Goal: Task Accomplishment & Management: Manage account settings

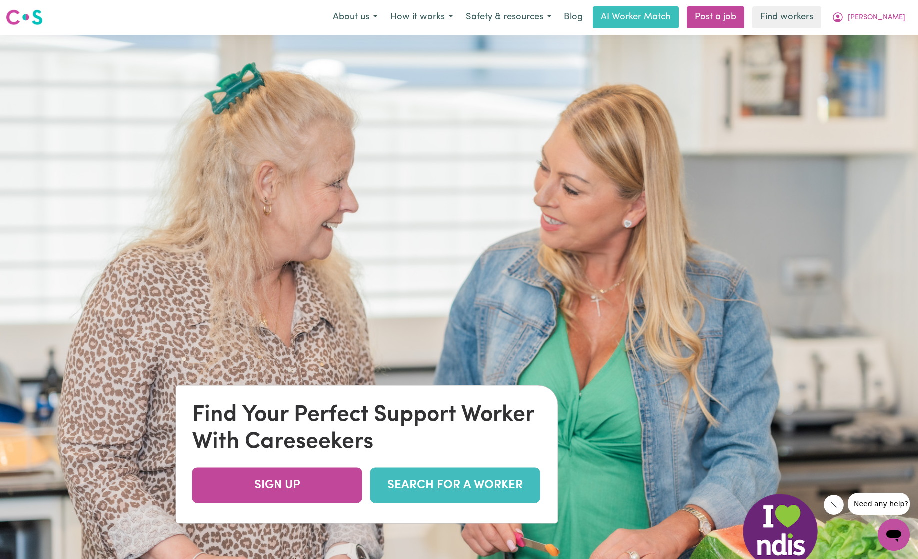
click at [470, 477] on link "SEARCH FOR A WORKER" at bounding box center [456, 486] width 170 height 36
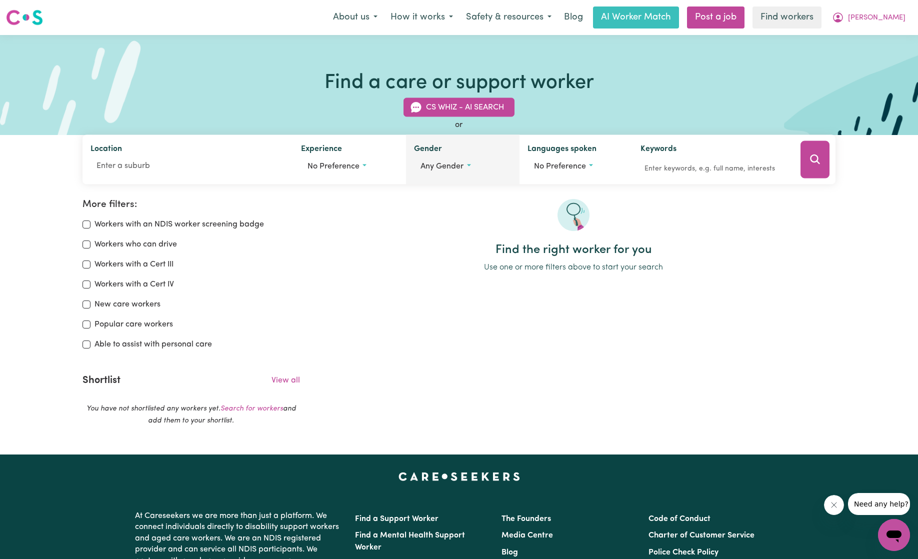
click at [464, 165] on button "Any gender" at bounding box center [462, 166] width 97 height 19
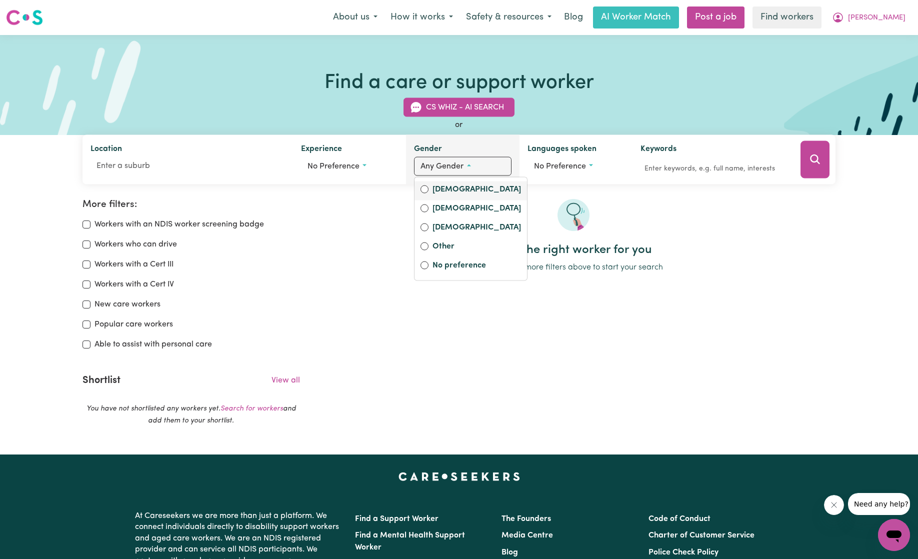
drag, startPoint x: 460, startPoint y: 184, endPoint x: 449, endPoint y: 187, distance: 11.5
click at [458, 184] on label "Female" at bounding box center [477, 191] width 89 height 14
click at [429, 186] on input "Female" at bounding box center [425, 190] width 8 height 8
radio input "true"
click at [284, 377] on link "View all" at bounding box center [286, 381] width 29 height 8
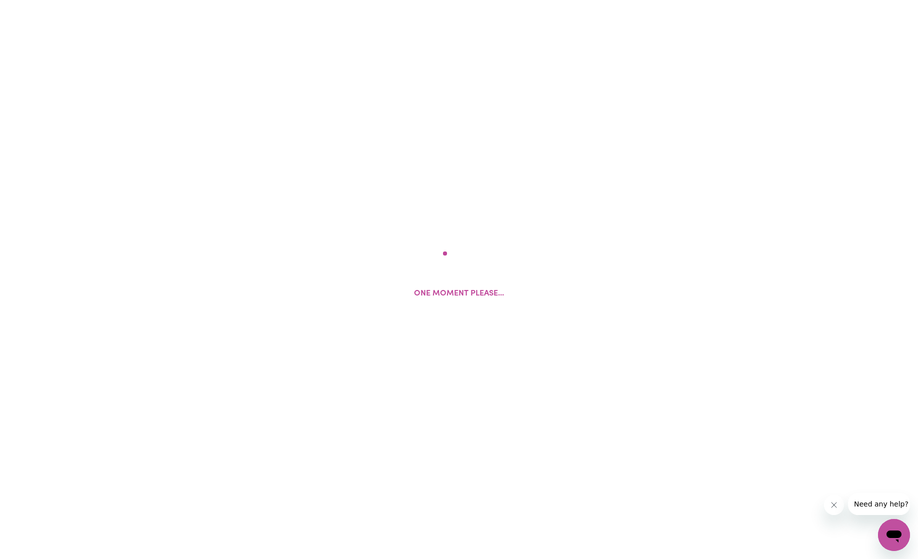
scroll to position [11, 0]
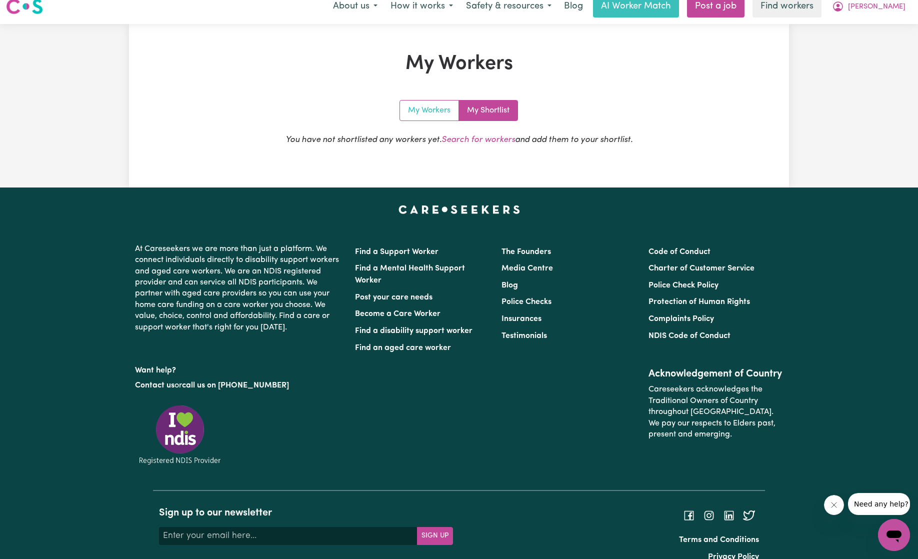
click at [445, 111] on link "My Workers" at bounding box center [429, 111] width 59 height 20
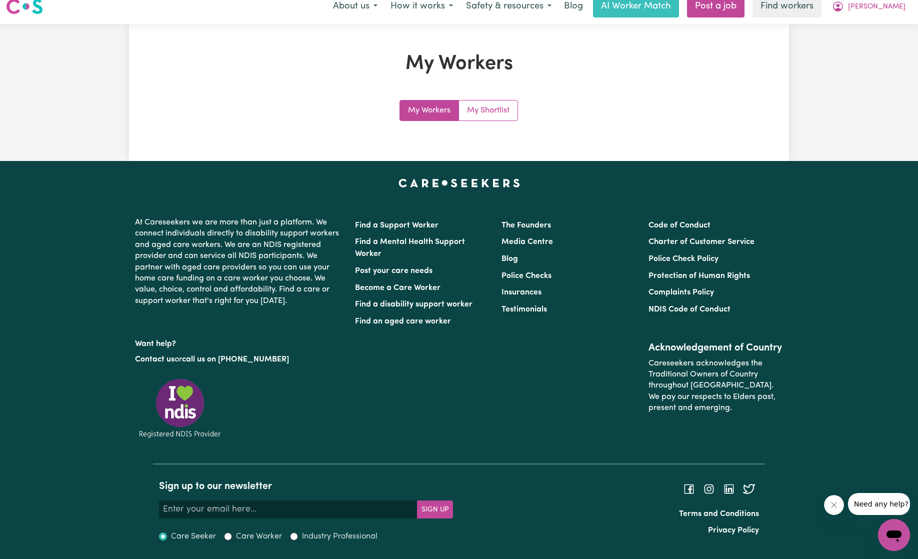
scroll to position [7, 0]
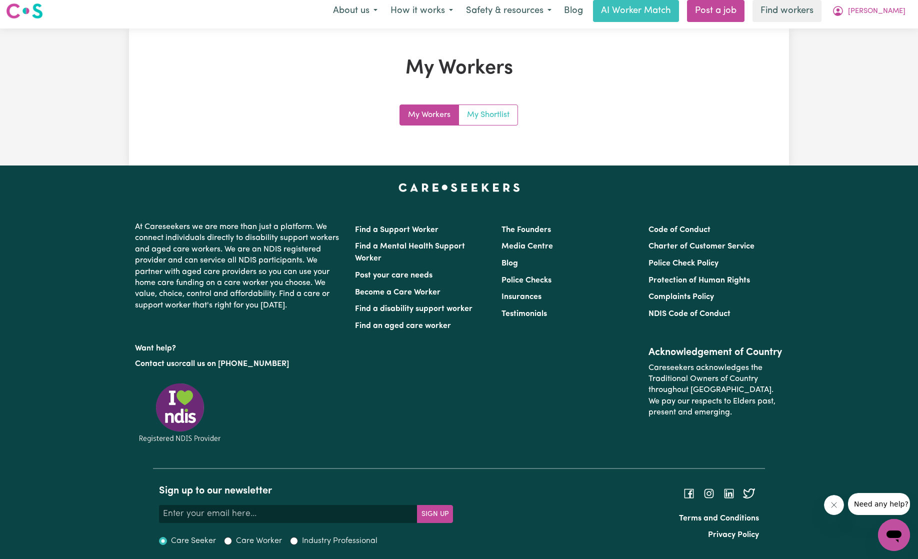
click at [482, 111] on link "My Shortlist" at bounding box center [488, 115] width 59 height 20
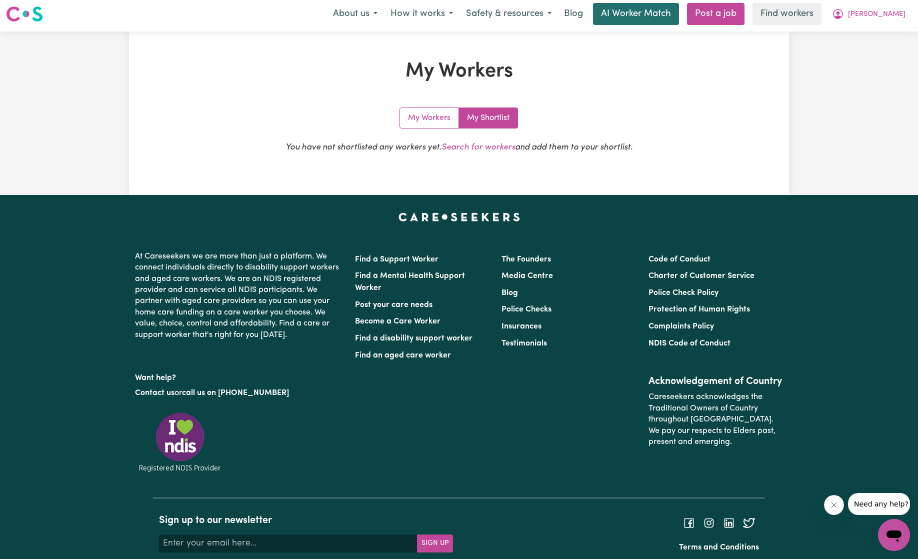
scroll to position [3, 0]
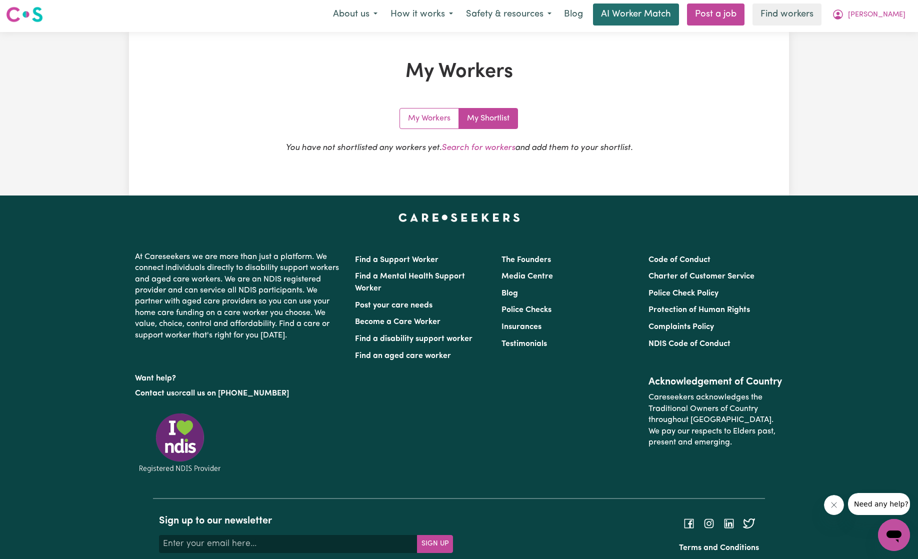
click at [667, 11] on link "AI Worker Match" at bounding box center [636, 15] width 86 height 22
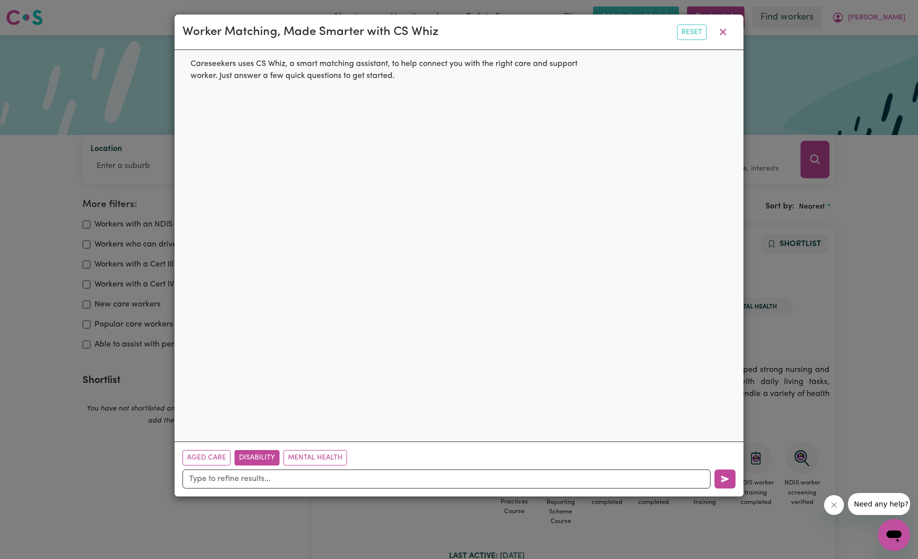
click at [256, 457] on button "Disability" at bounding box center [257, 458] width 45 height 16
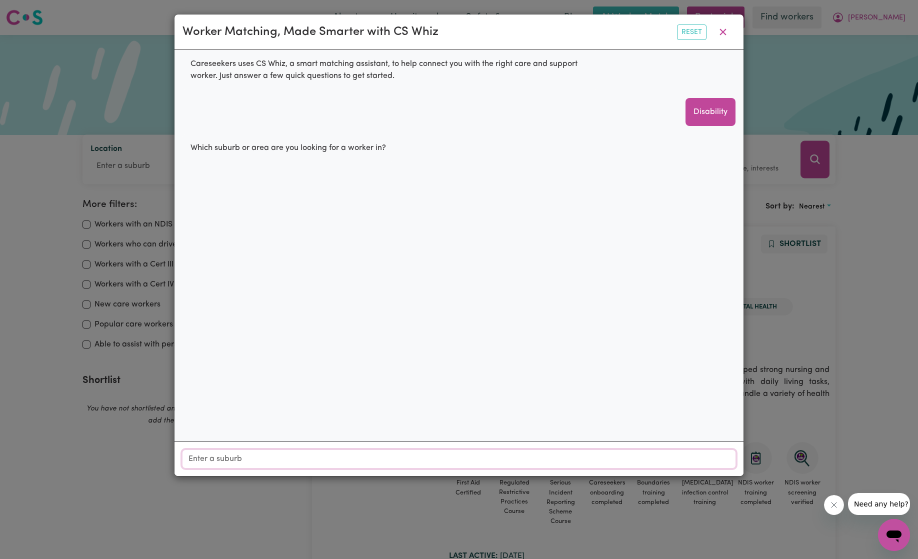
click at [264, 461] on input "Location" at bounding box center [459, 459] width 553 height 18
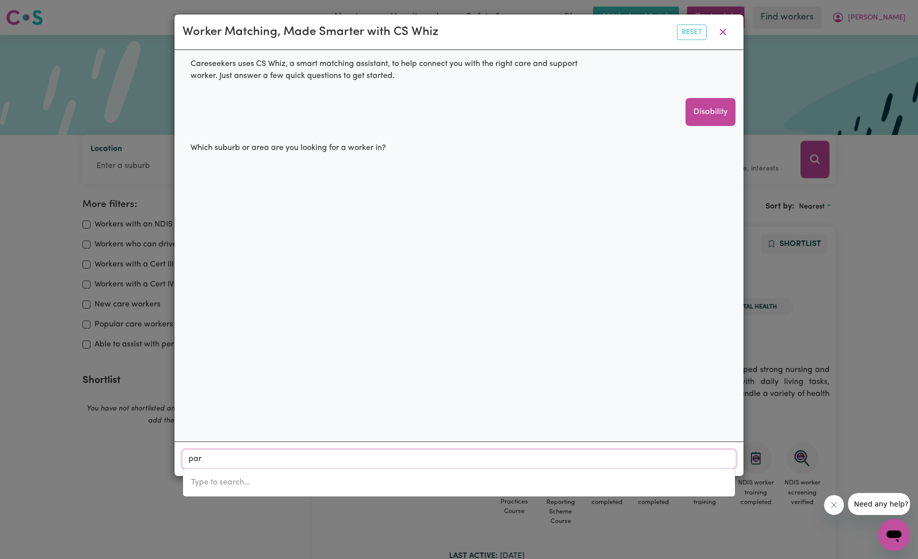
type input "para"
type input "para, New South Wales, 2648"
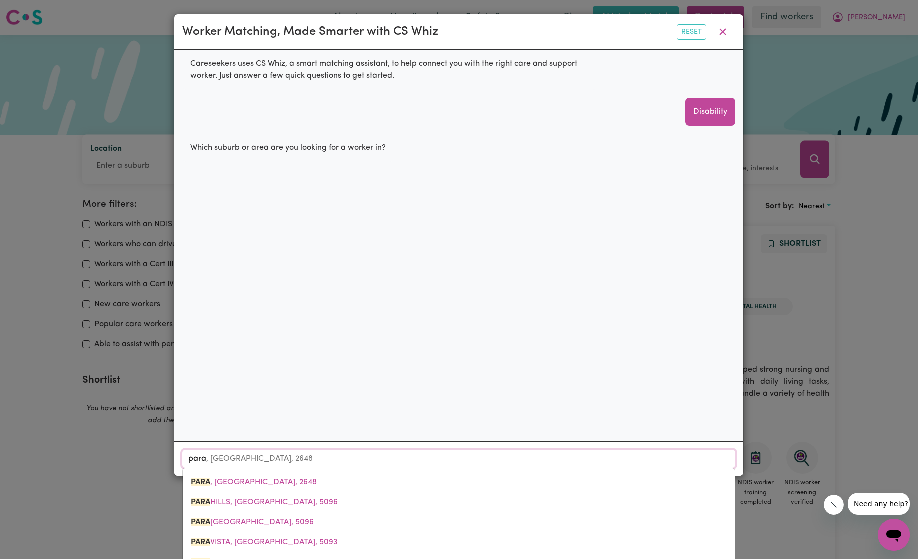
type input "parad"
type input "paradISE, New South Wales, 2360"
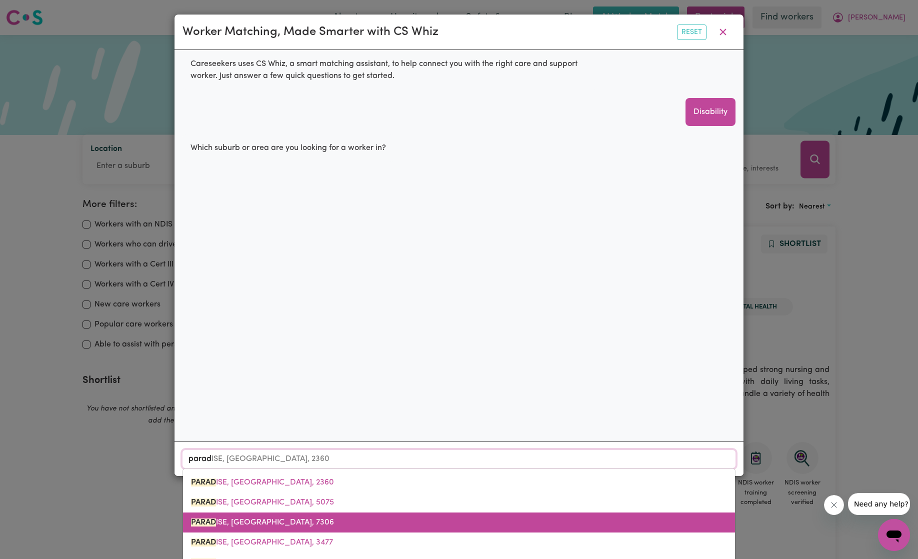
type input "paradi"
type input "paradiSE, New South Wales, 2360"
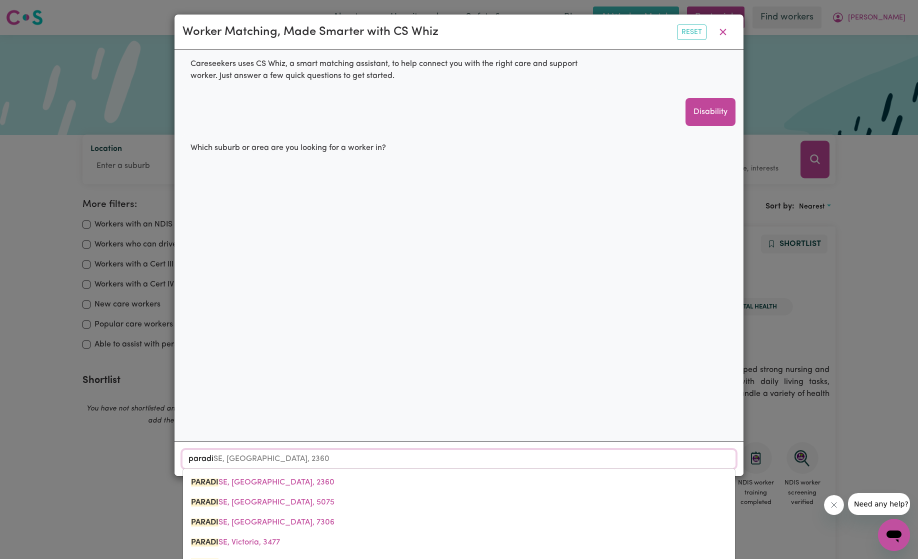
type input "paradis"
type input "paradisE, New South Wales, 2360"
type input "paradise"
type input "paradise, New South Wales, 2360"
type input "paradise"
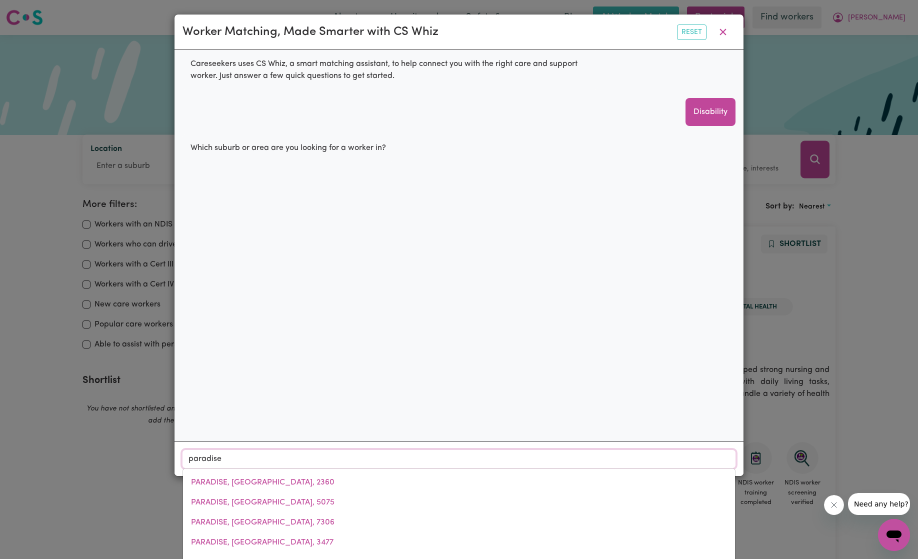
type input "paradise BEACH, Victoria, 3851"
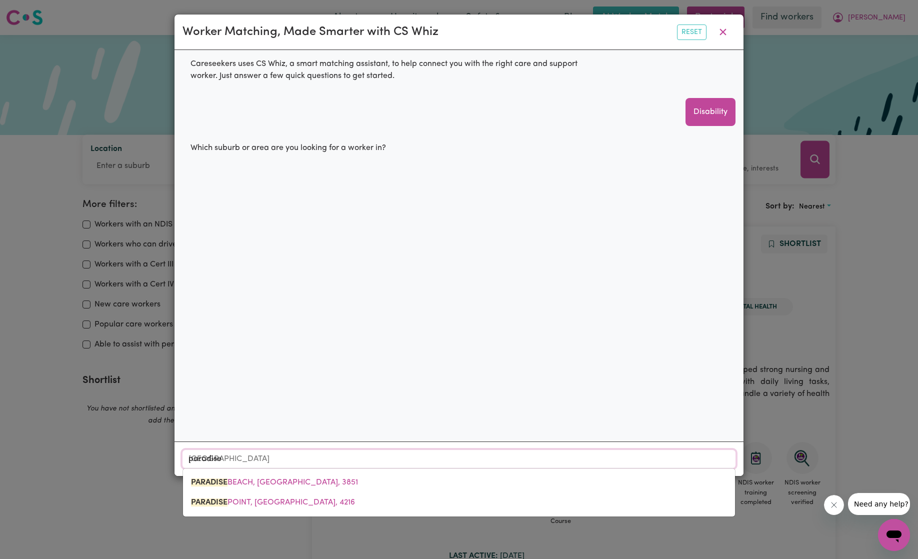
type input "paradise p"
type input "paradise po"
type input "paradise poINT, Queensland, 4216"
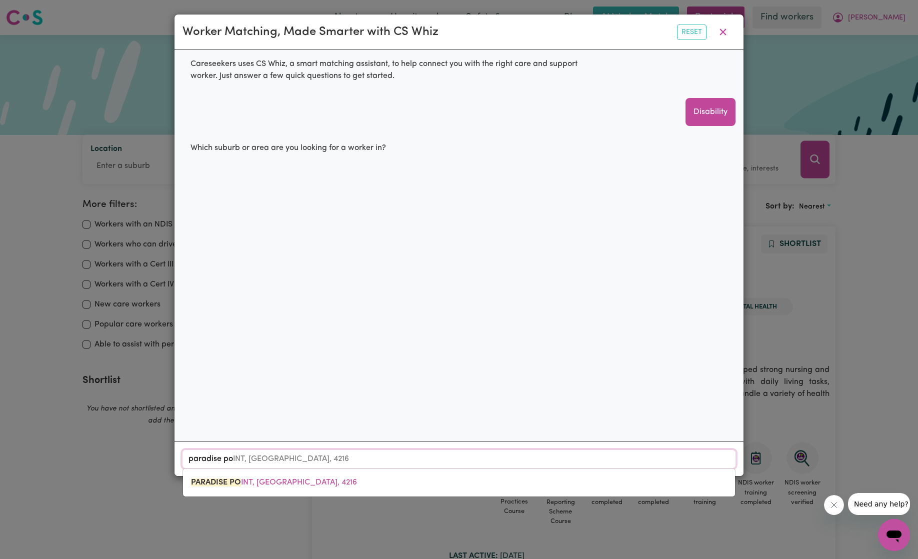
type input "paradise poi"
type input "paradise poiNT, Queensland, 4216"
type input "paradise poin"
type input "paradise poinT, Queensland, 4216"
type input "paradise point"
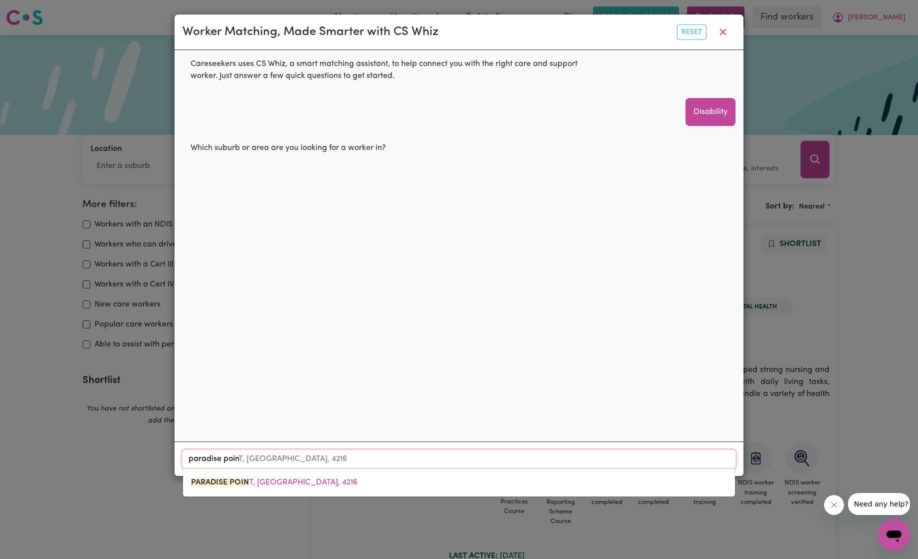
type input "paradise point, Queensland, 4216"
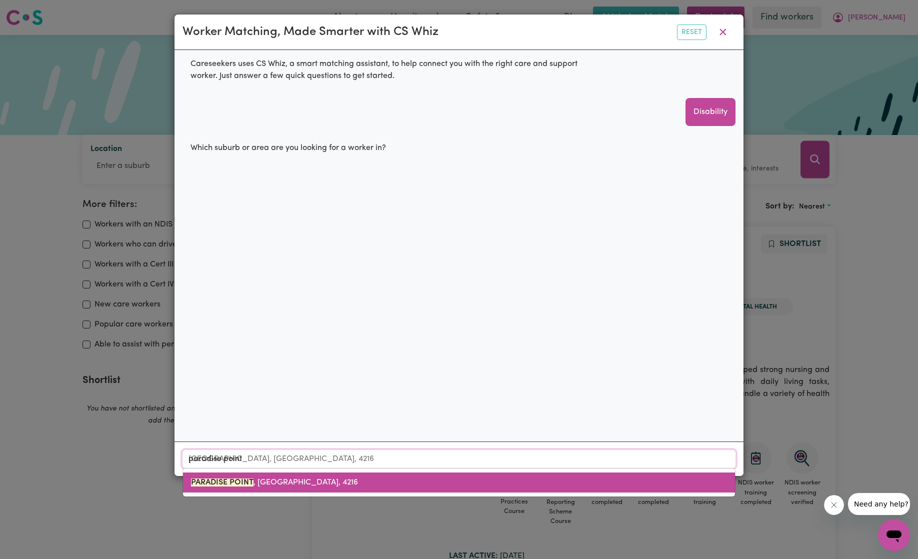
click at [311, 483] on span "PARADISE POINT , Queensland, 4216" at bounding box center [274, 483] width 167 height 8
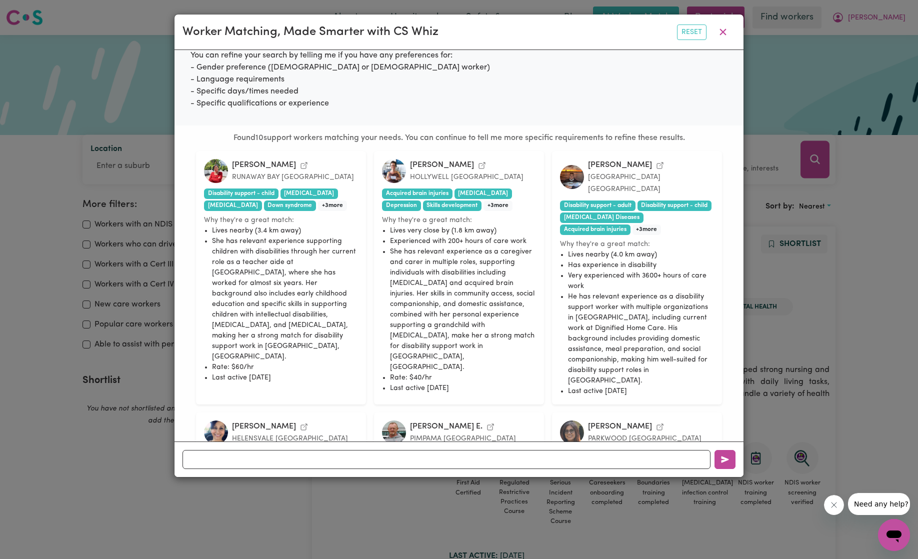
scroll to position [162, 0]
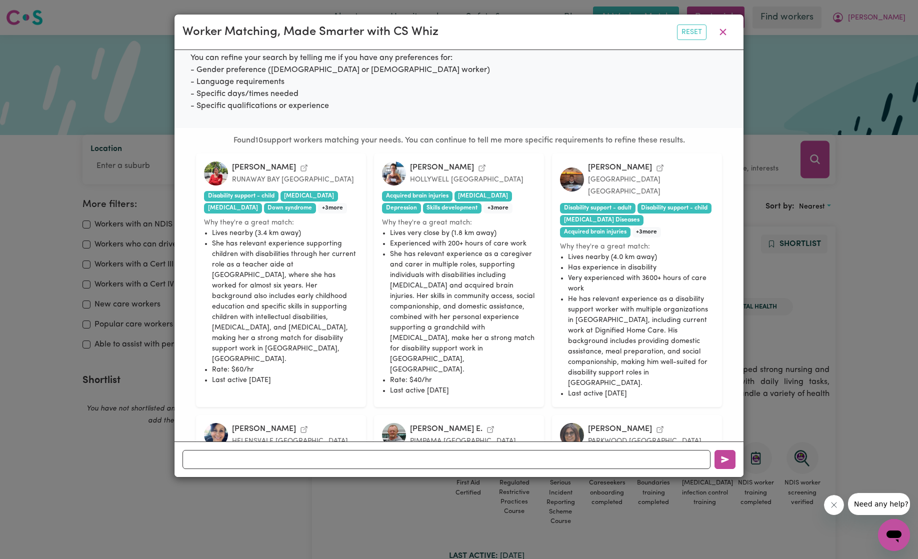
click at [218, 165] on img at bounding box center [216, 174] width 24 height 24
click at [240, 163] on div "Cassandra F." at bounding box center [264, 168] width 64 height 10
click at [300, 169] on icon "View Cassandra F.'s profile" at bounding box center [304, 168] width 8 height 8
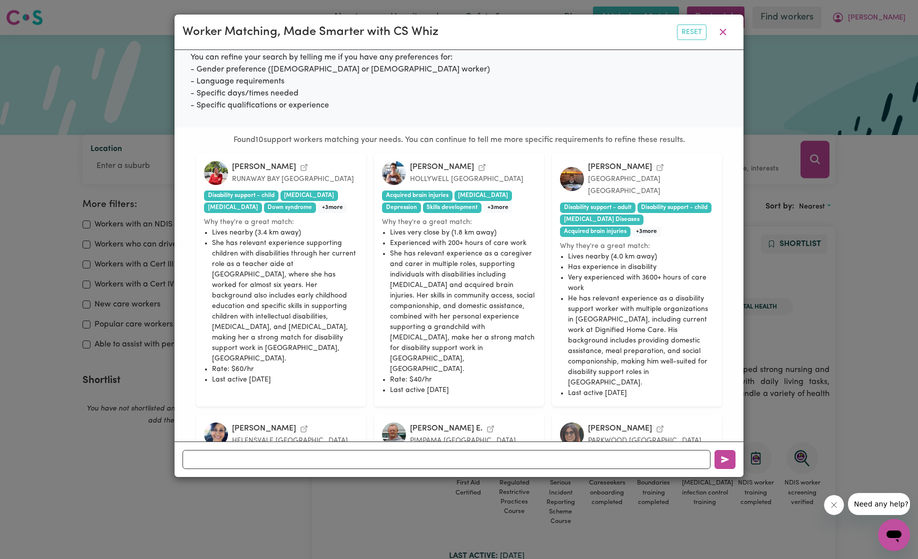
click at [440, 237] on li "Lives very close by (1.8 km away)" at bounding box center [463, 233] width 146 height 11
click at [402, 182] on div "Susan O. HOLLYWELL Queensland" at bounding box center [459, 173] width 154 height 24
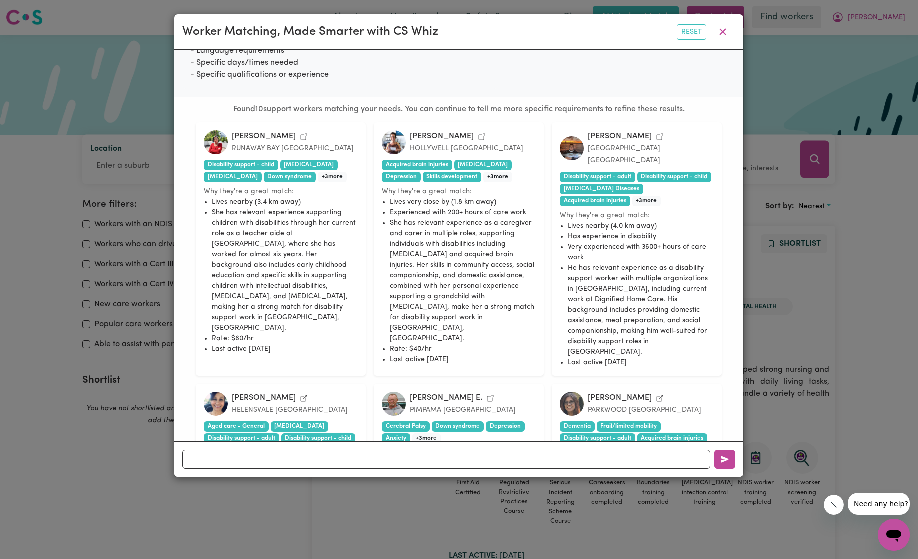
scroll to position [201, 0]
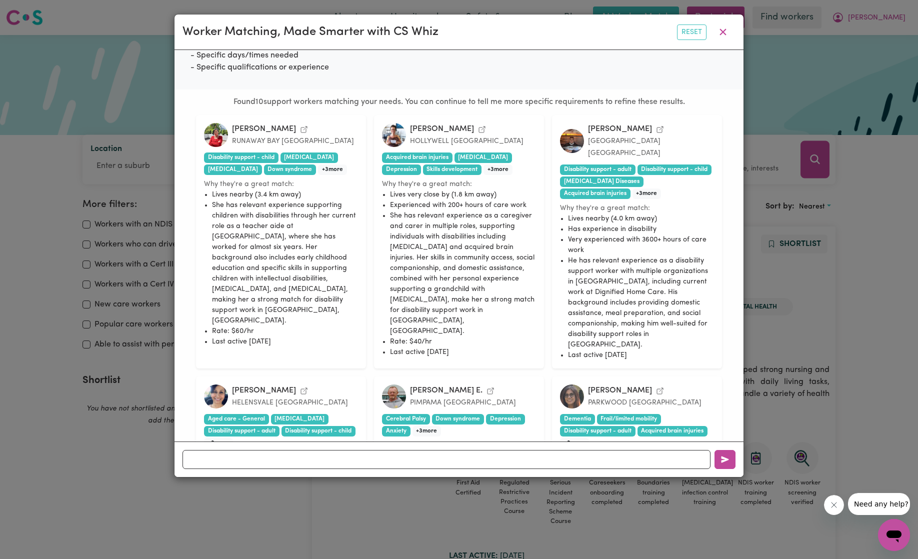
click at [479, 127] on icon "View Susan O.'s profile" at bounding box center [482, 130] width 6 height 6
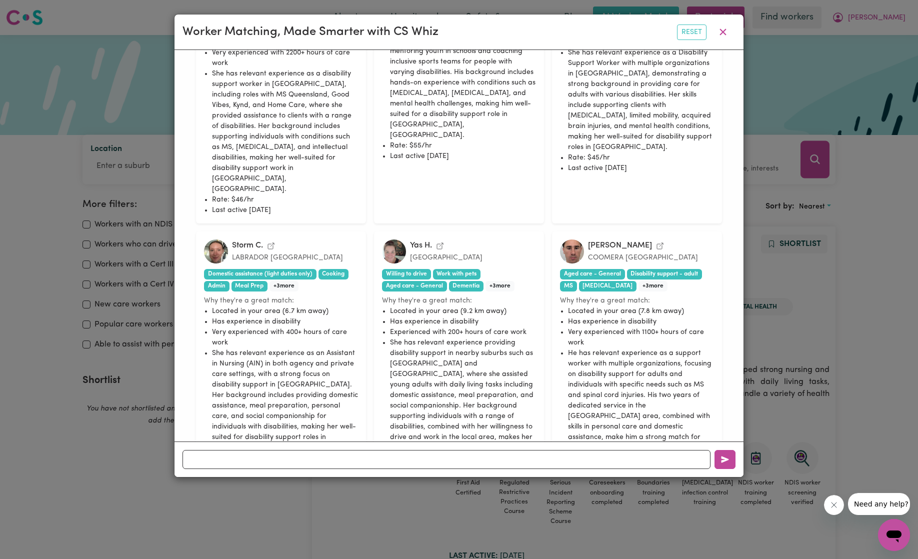
scroll to position [602, 0]
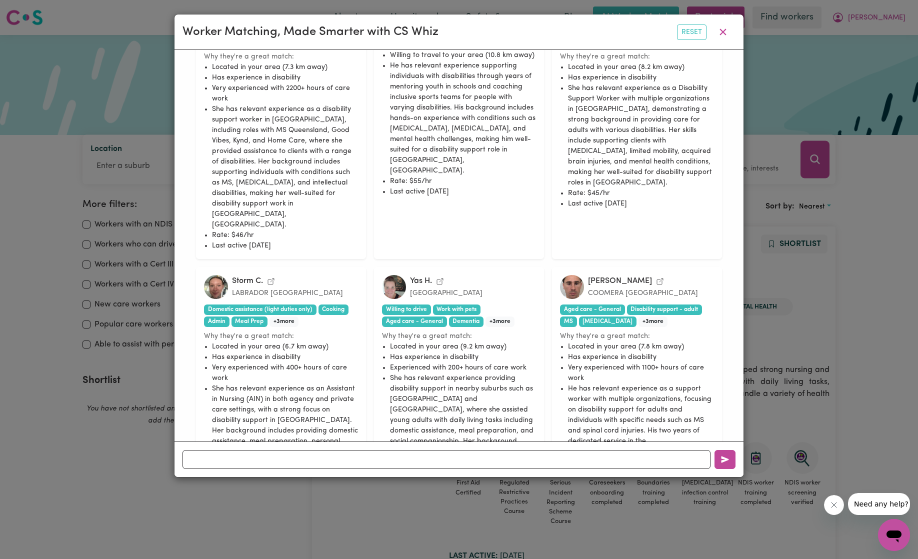
click at [271, 278] on icon "View Storm C.'s profile" at bounding box center [271, 282] width 8 height 8
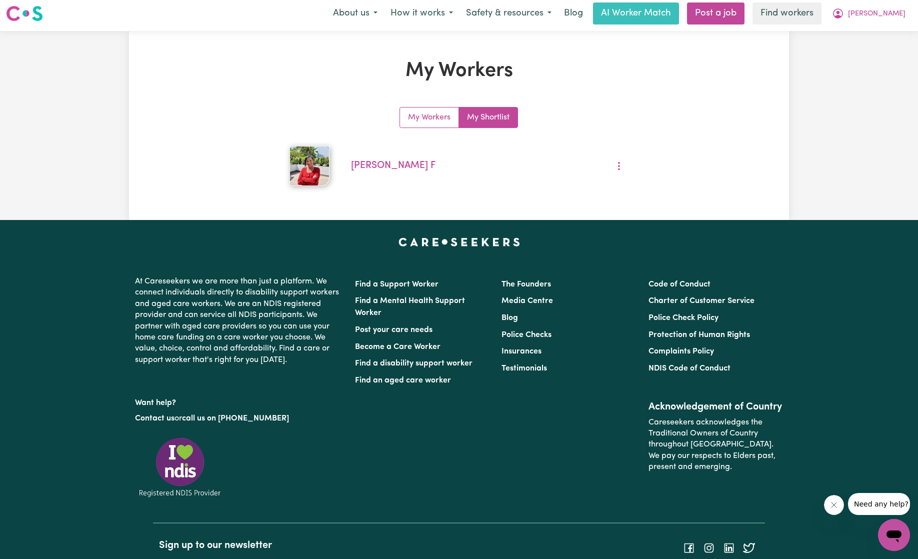
scroll to position [5, 0]
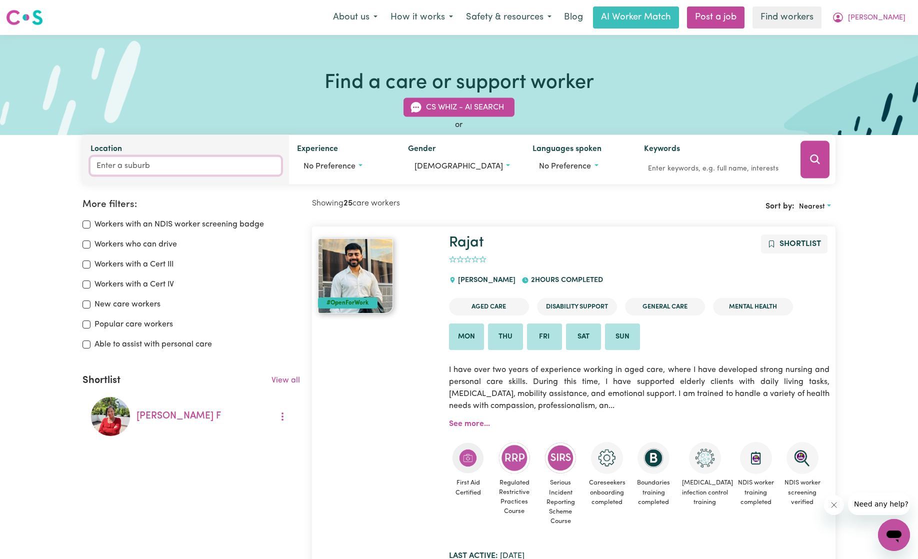
click at [165, 167] on input "Location" at bounding box center [186, 166] width 191 height 18
type input "para"
type input "para, New South Wales, 2648"
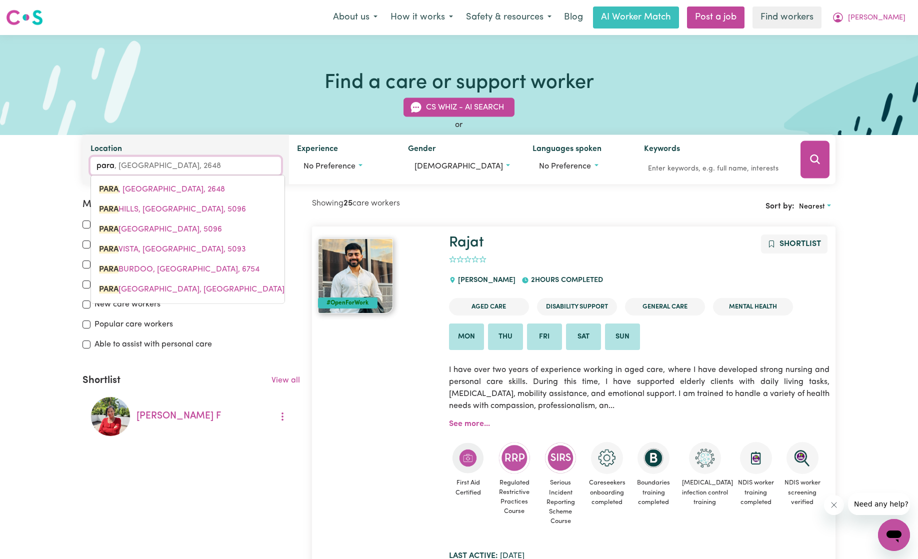
type input "parad"
type input "paradi"
type input "paradiSE, New South Wales, 2360"
type input "paradis"
type input "paradisE, New South Wales, 2360"
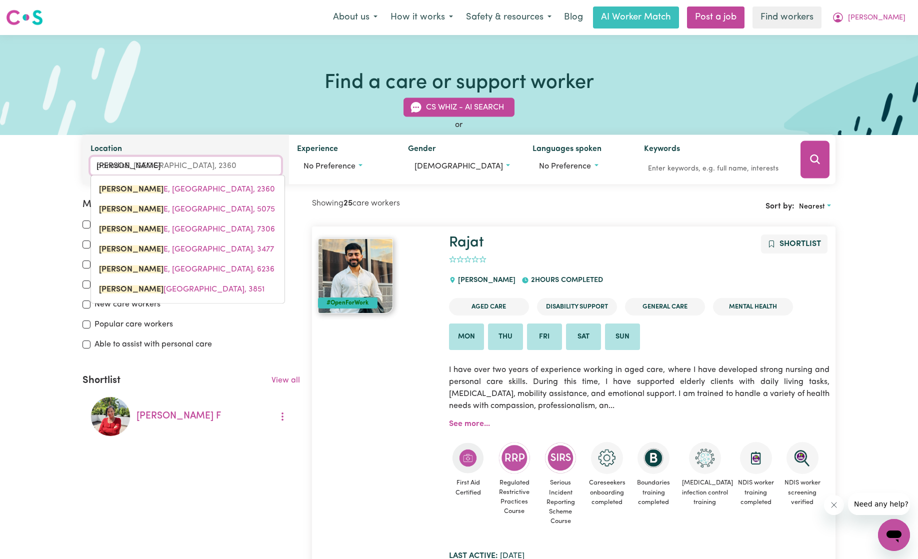
type input "paradise"
type input "paradise, New South Wales, 2360"
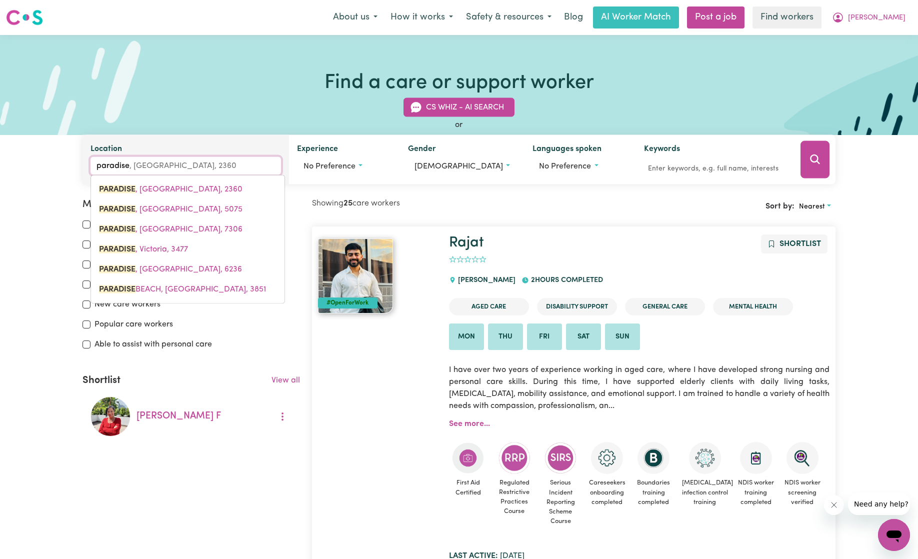
type input "paradise"
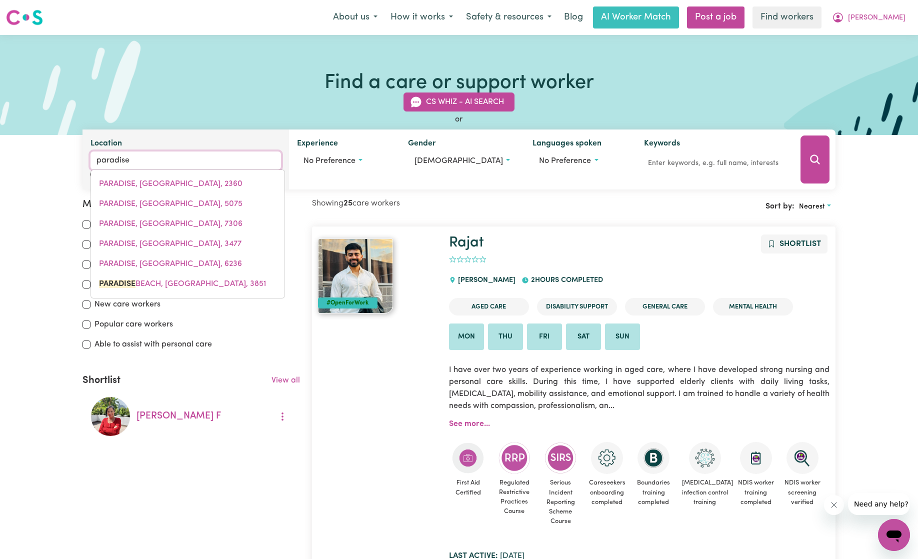
type input "paradise BEACH, Victoria, 3851"
type input "paradise p"
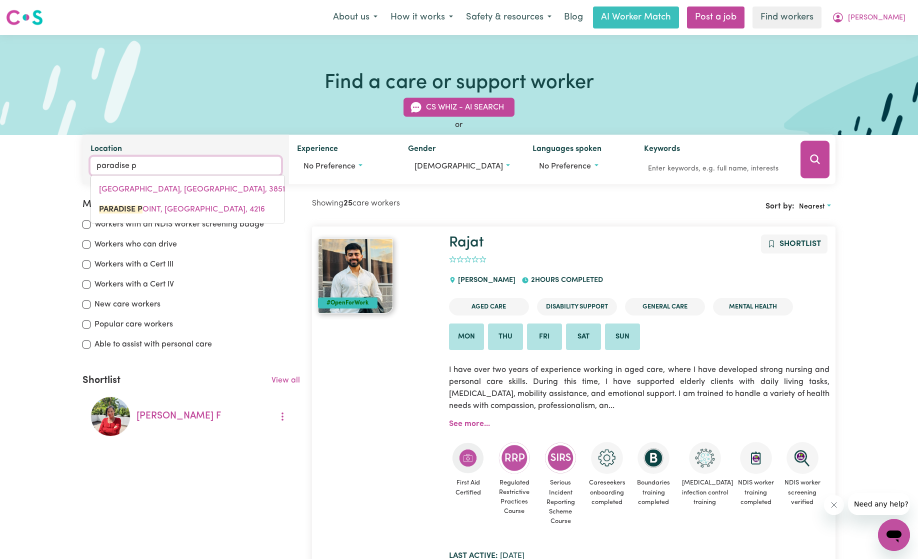
type input "paradise po"
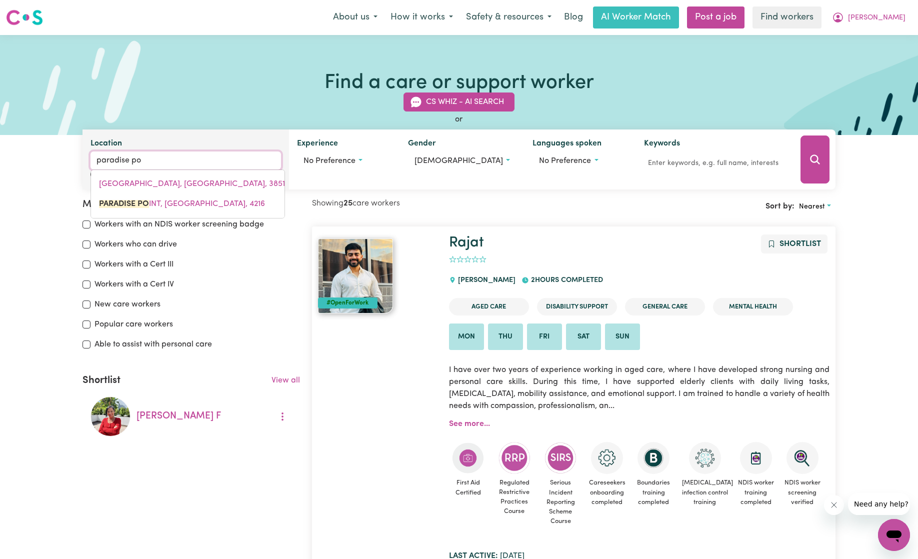
type input "paradise poINT, Queensland, 4216"
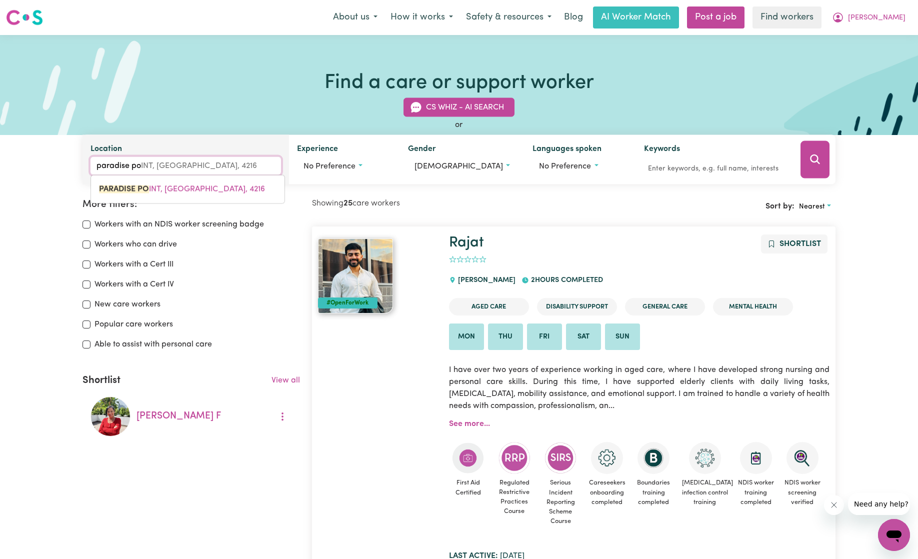
type input "paradise poi"
type input "paradise poiNT, Queensland, 4216"
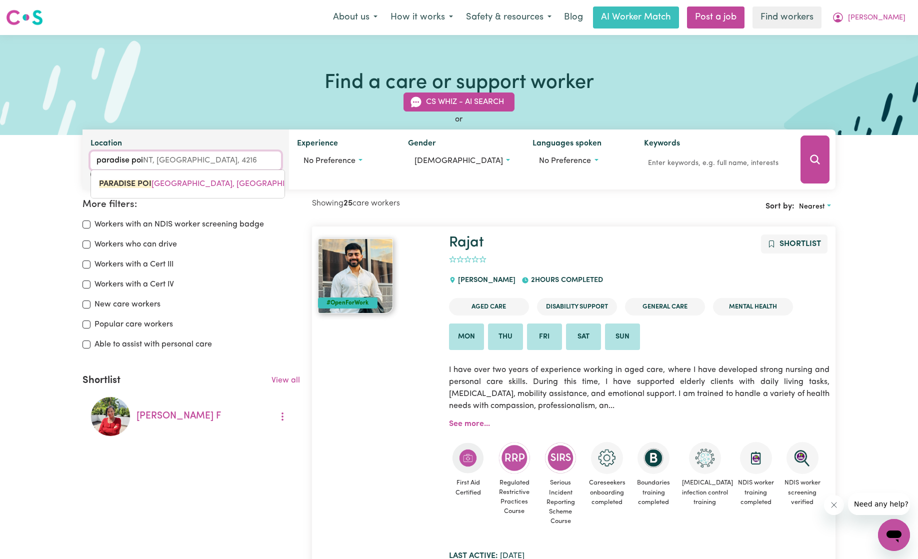
type input "paradise poin"
type input "paradise poinT, Queensland, 4216"
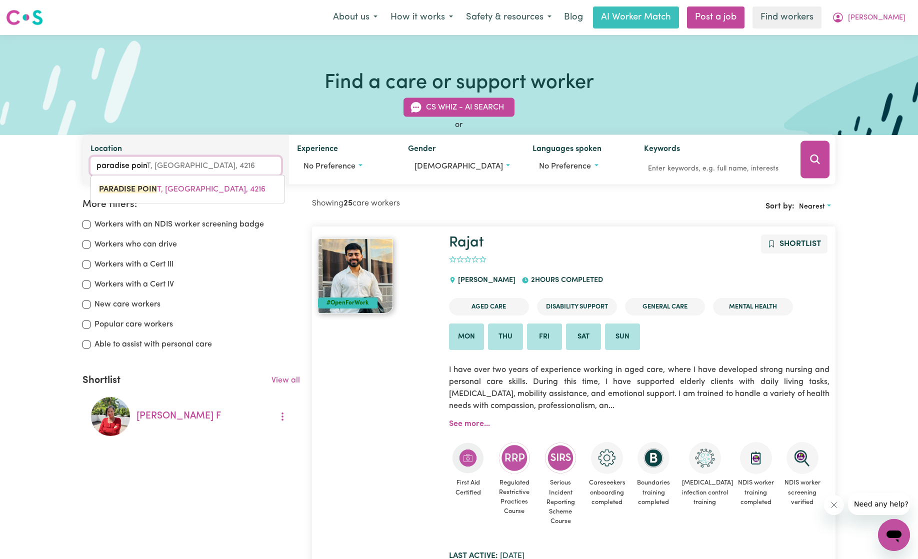
type input "paradise point"
type input "paradise point, Queensland, 4216"
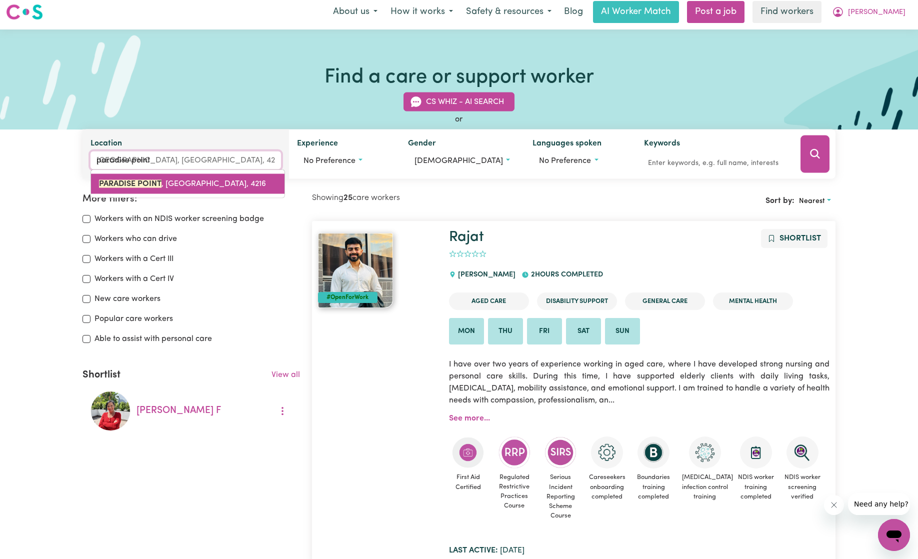
click at [183, 183] on span "PARADISE POINT , Queensland, 4216" at bounding box center [182, 184] width 167 height 8
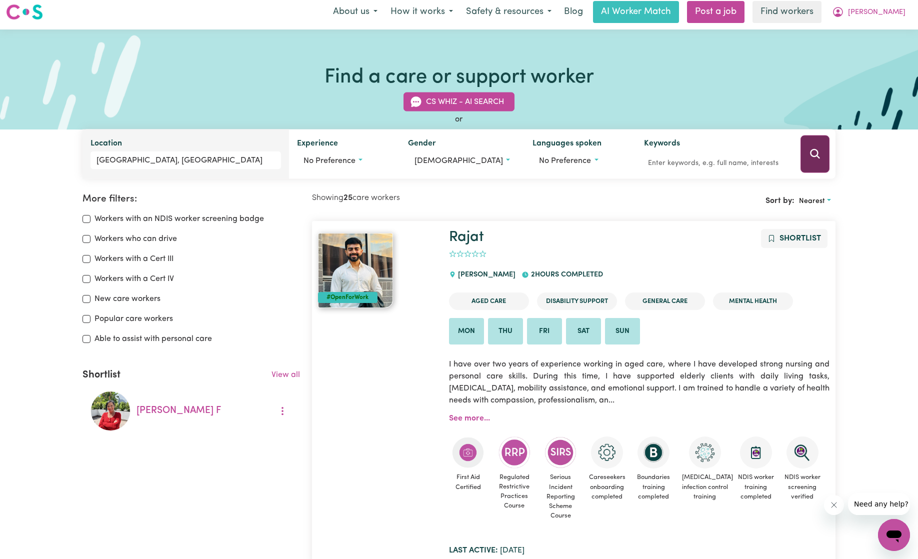
click at [820, 159] on icon "Search" at bounding box center [815, 154] width 12 height 12
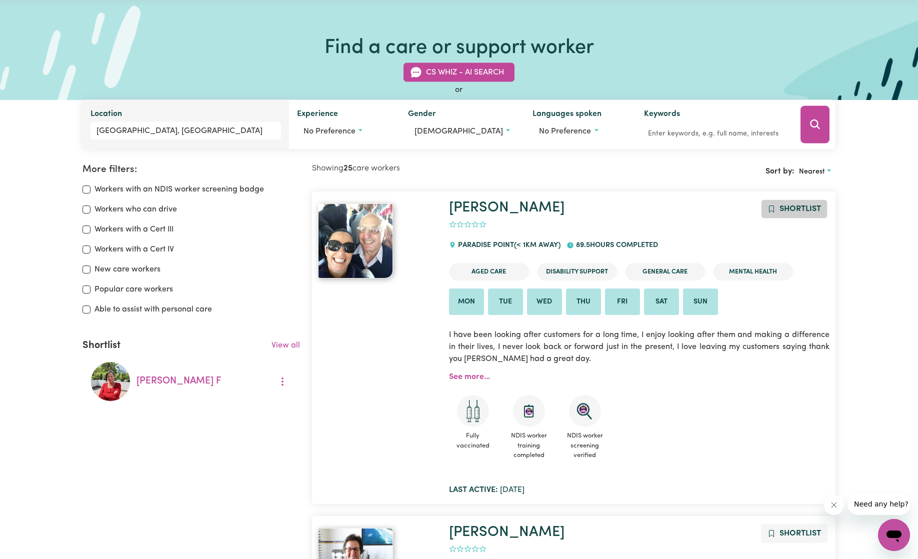
scroll to position [36, 0]
click at [774, 213] on span "Add to shortlist" at bounding box center [772, 209] width 8 height 12
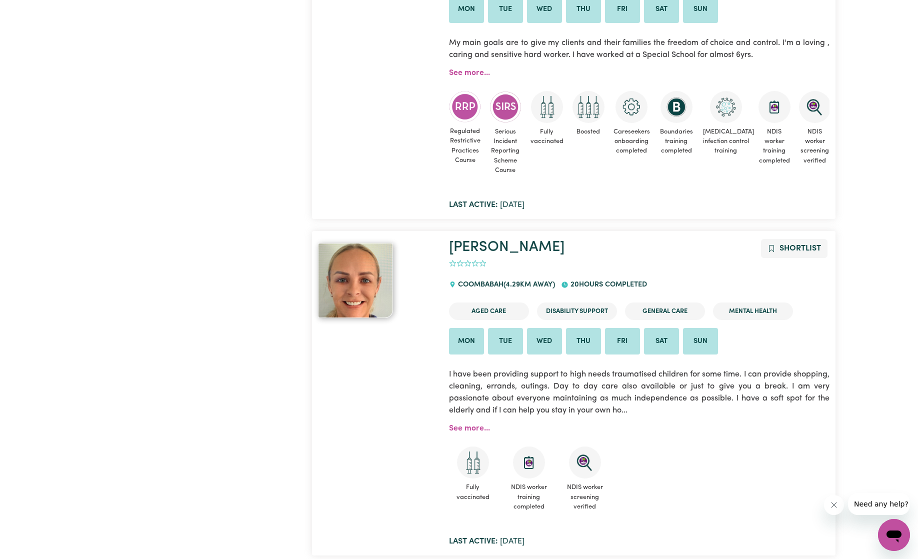
scroll to position [1246, 0]
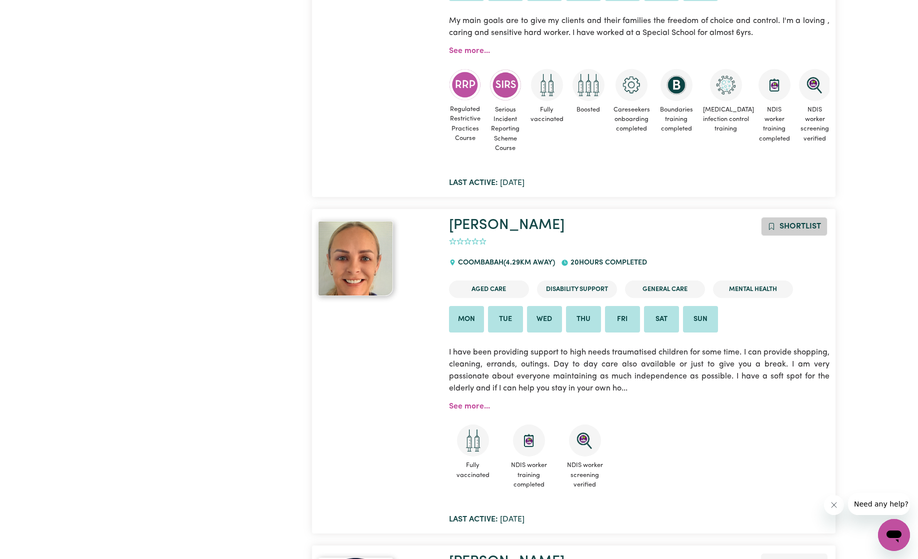
click at [775, 225] on icon "Add to shortlist" at bounding box center [772, 227] width 8 height 8
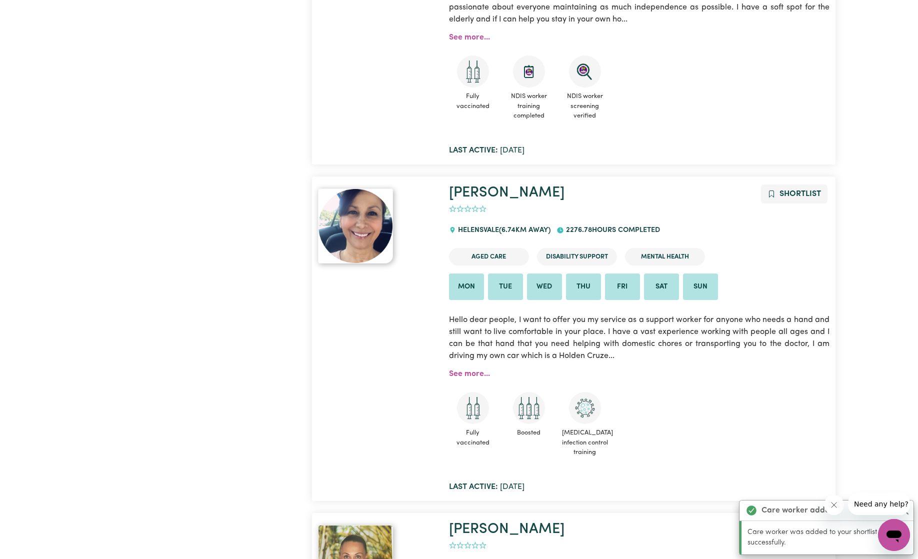
scroll to position [1614, 0]
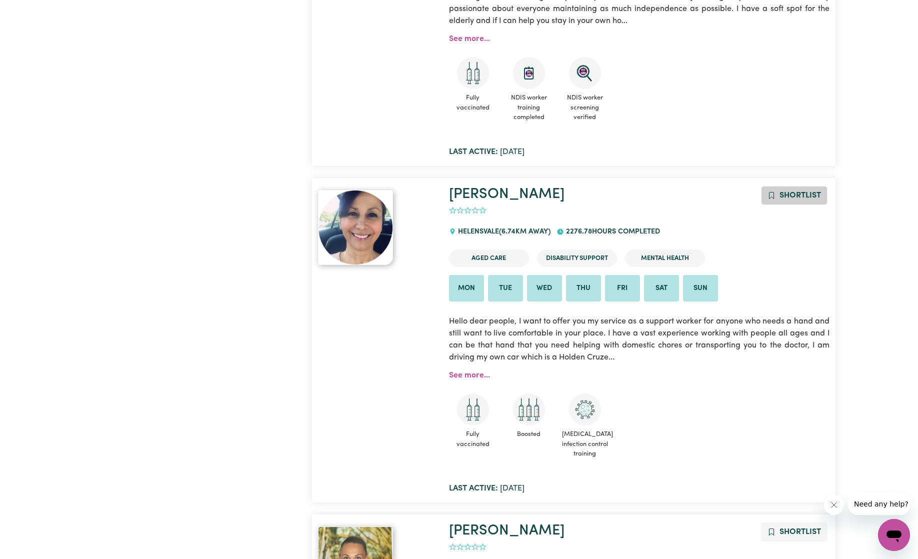
click at [773, 193] on icon "Add to shortlist" at bounding box center [772, 196] width 8 height 8
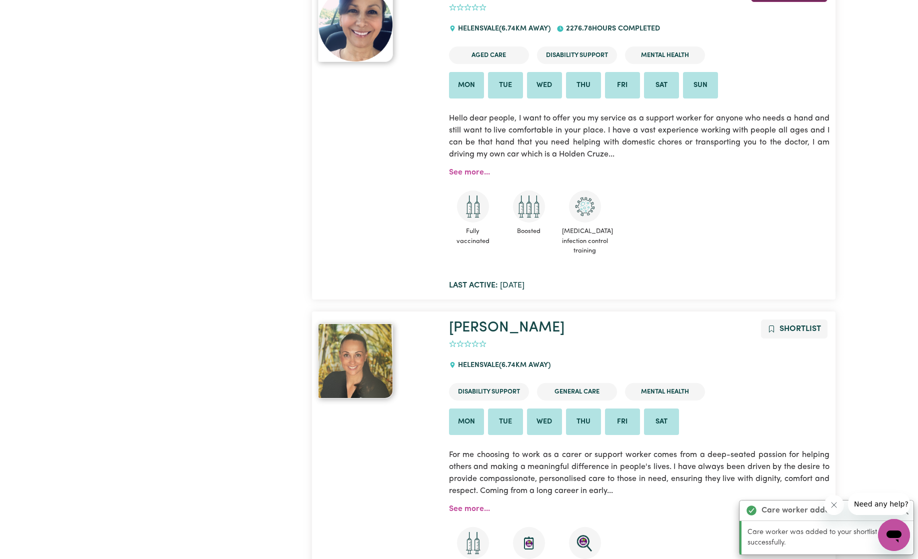
scroll to position [1804, 0]
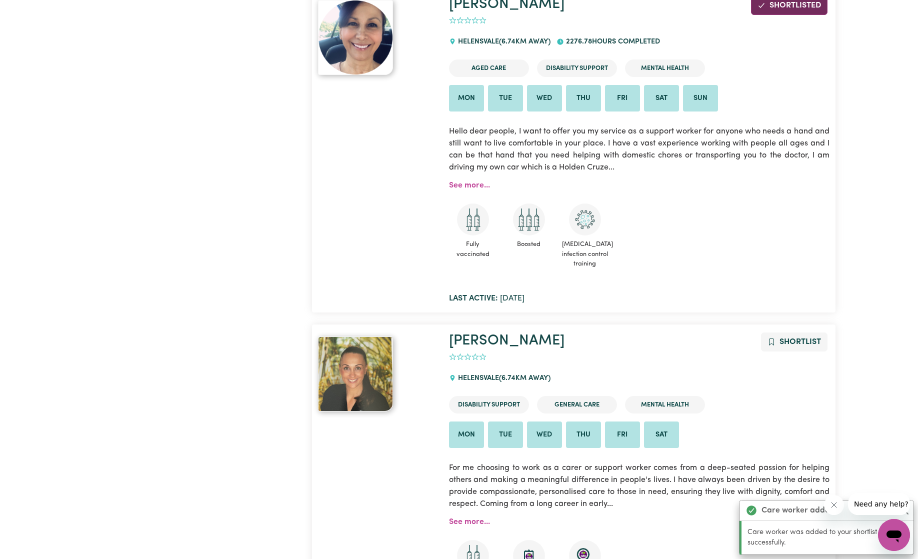
click at [771, 254] on ul "Fully vaccinated Boosted COVID-19 infection control training" at bounding box center [639, 238] width 381 height 69
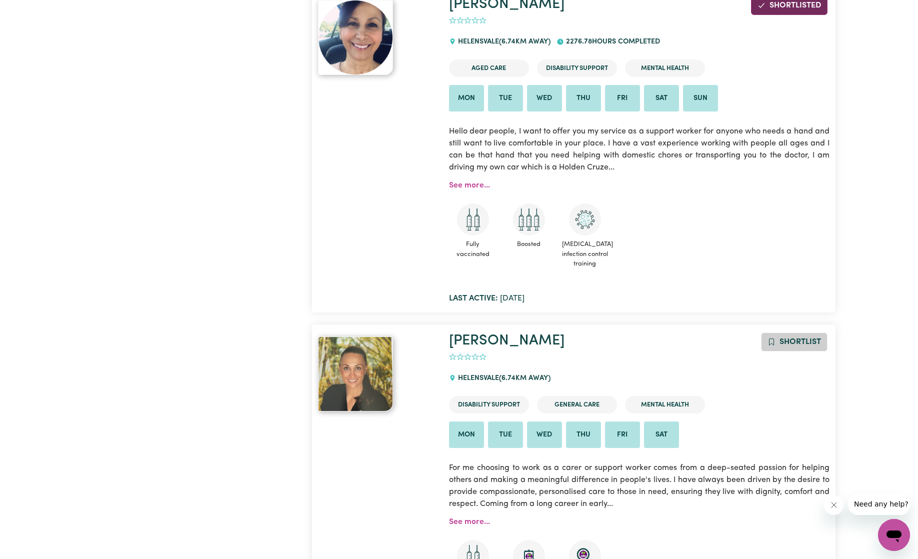
click at [771, 341] on icon "Add to shortlist" at bounding box center [772, 342] width 8 height 8
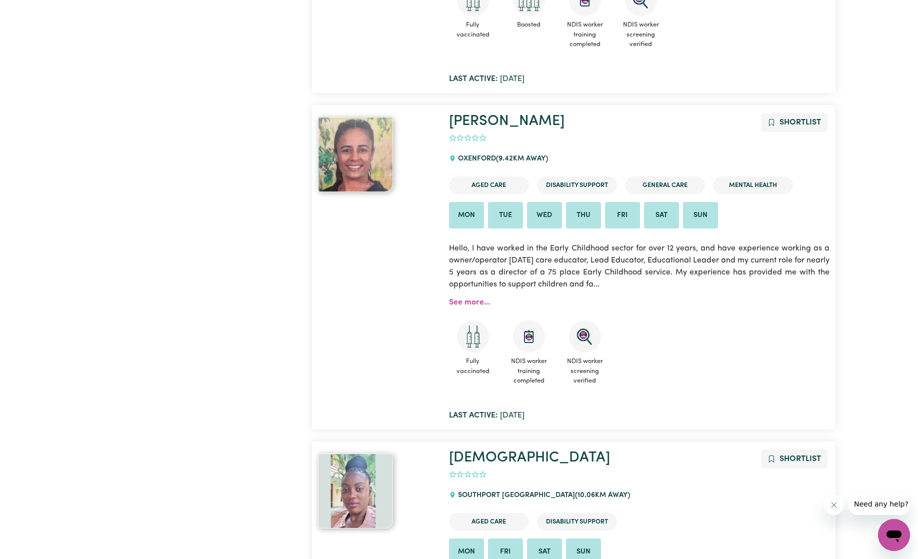
scroll to position [3697, 0]
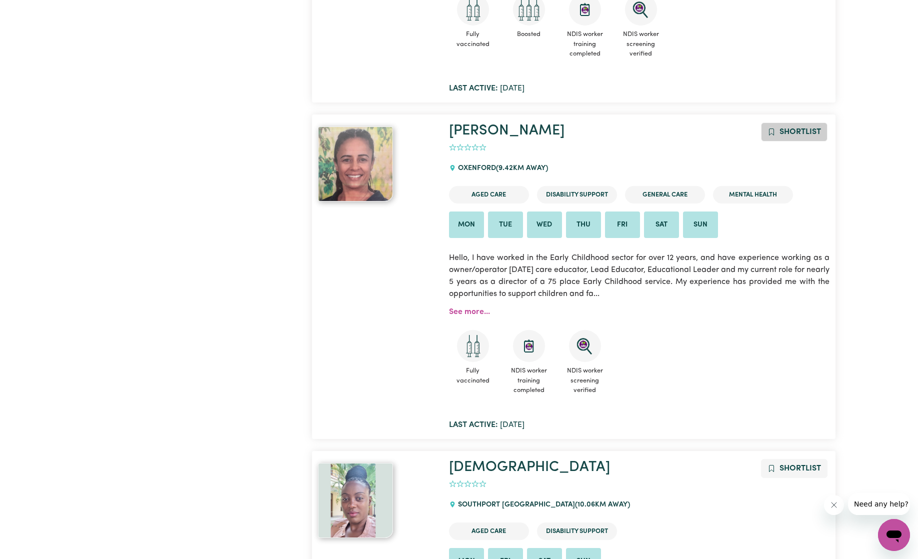
click at [772, 135] on span "Add to shortlist" at bounding box center [772, 132] width 8 height 12
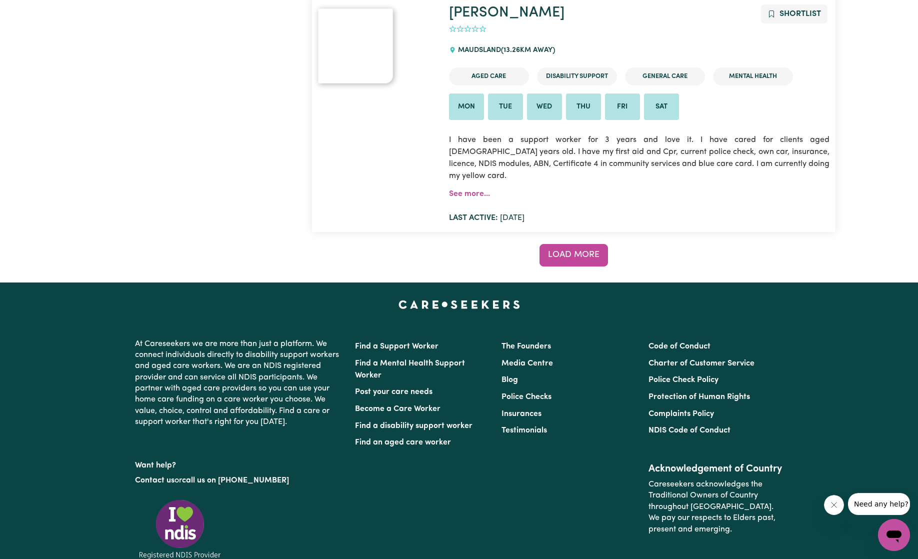
scroll to position [7847, 0]
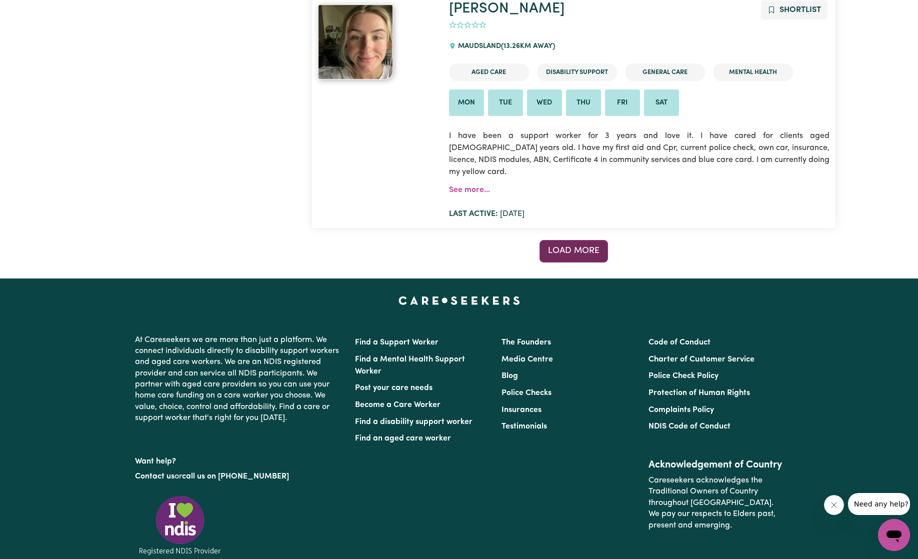
click at [575, 247] on span "Load more" at bounding box center [574, 251] width 52 height 9
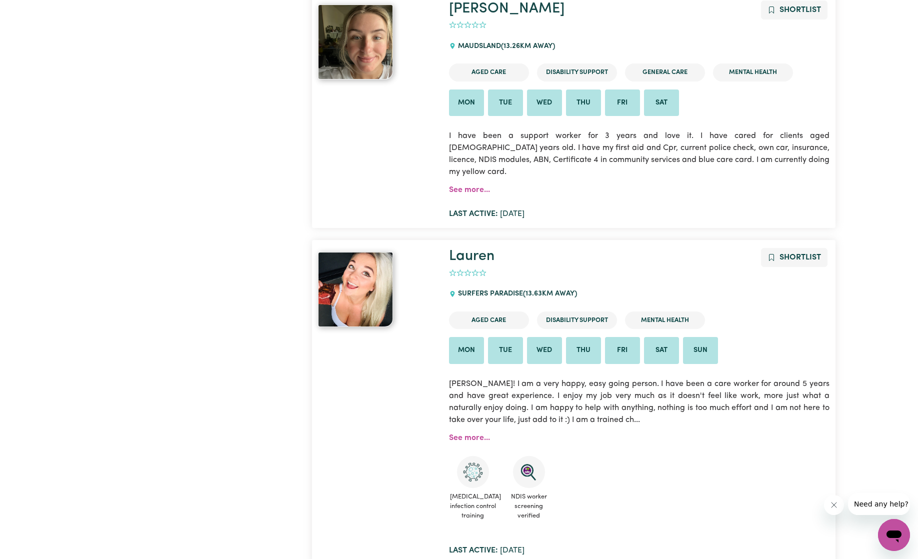
scroll to position [7849, 0]
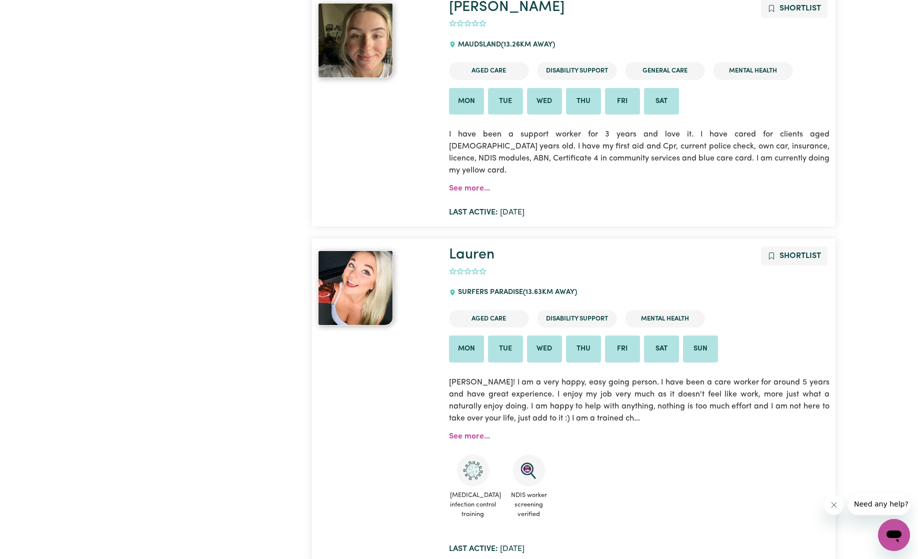
click at [775, 252] on icon "Add to shortlist" at bounding box center [772, 256] width 8 height 8
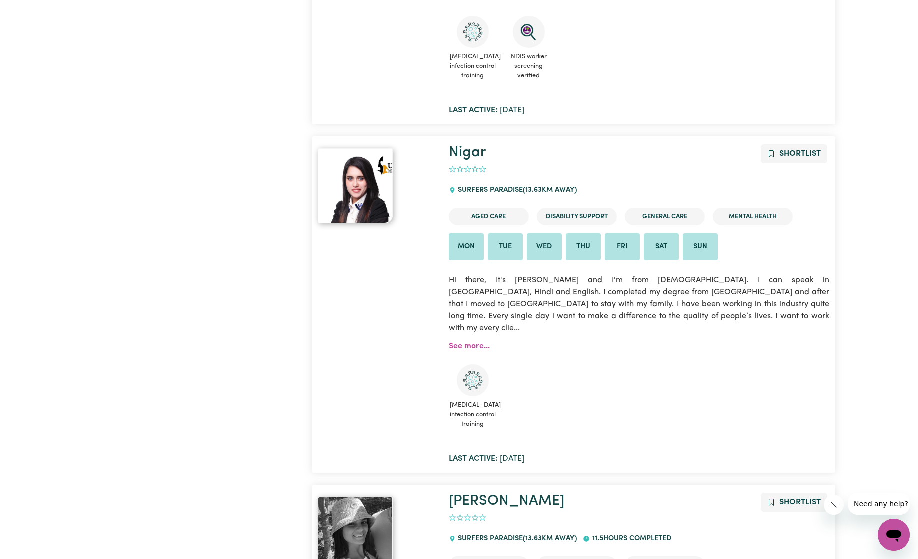
scroll to position [8243, 0]
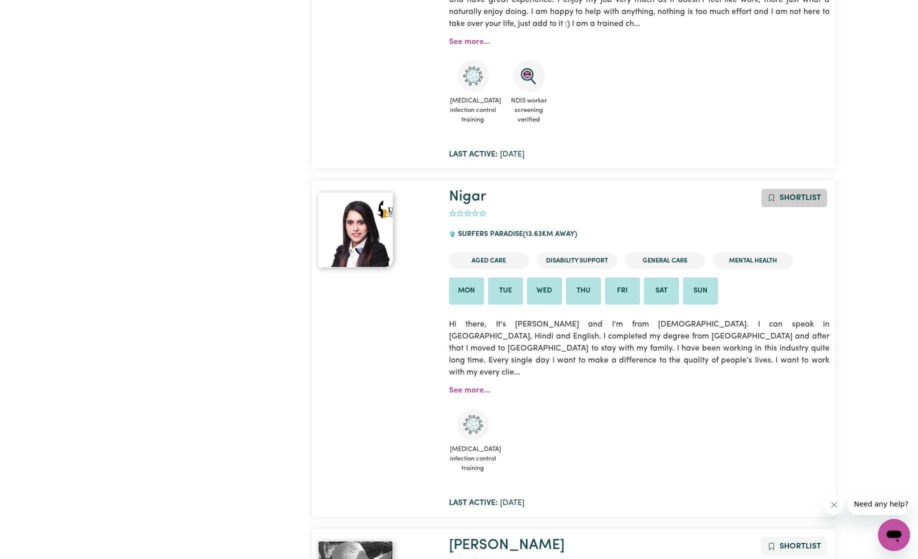
click at [776, 189] on button "Shortlist" at bounding box center [794, 198] width 67 height 19
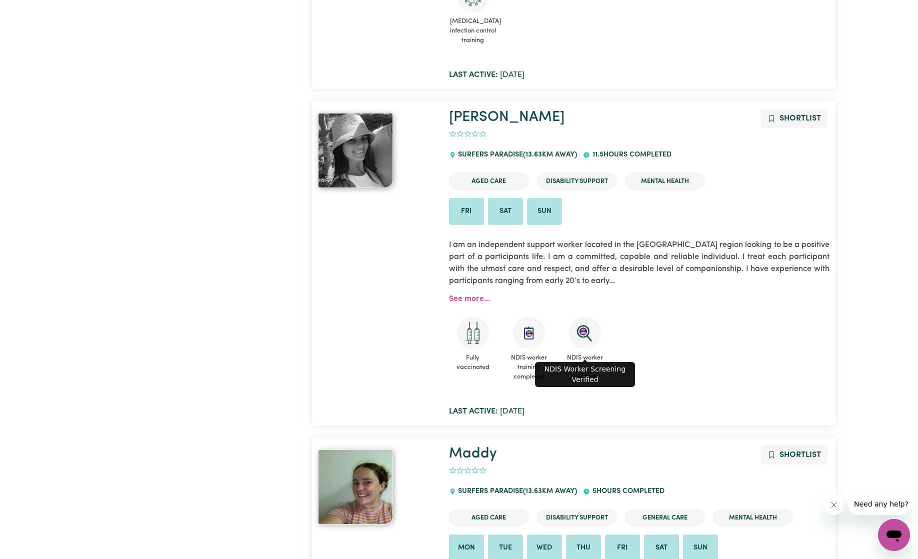
scroll to position [8672, 0]
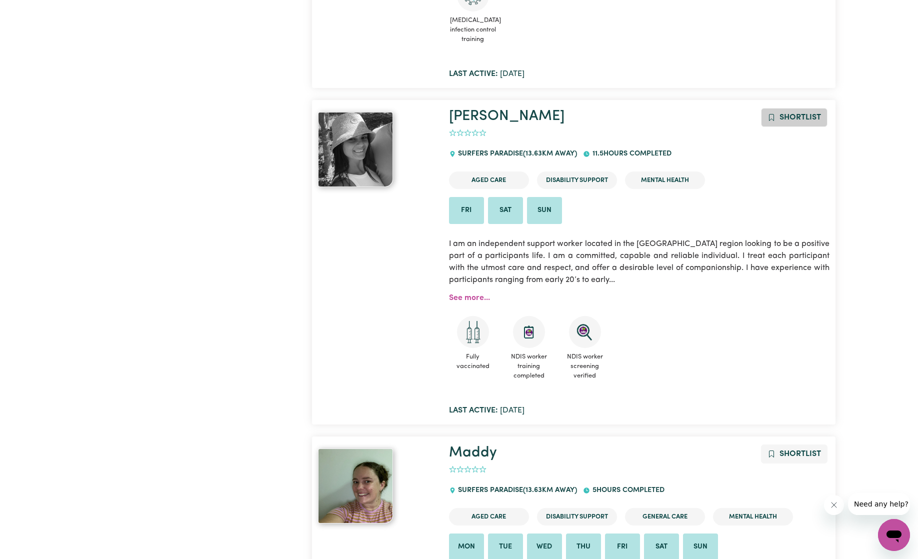
click at [773, 115] on icon "Add to shortlist" at bounding box center [771, 118] width 5 height 7
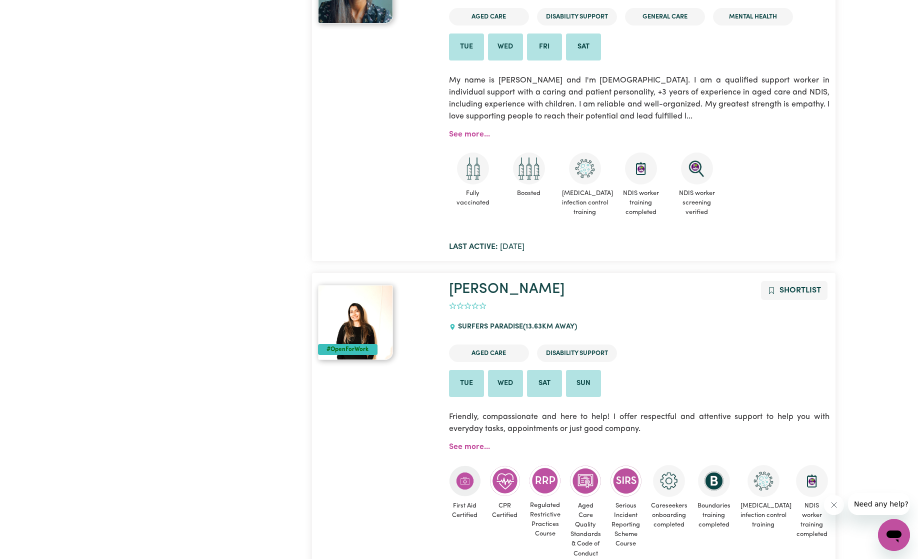
scroll to position [9838, 0]
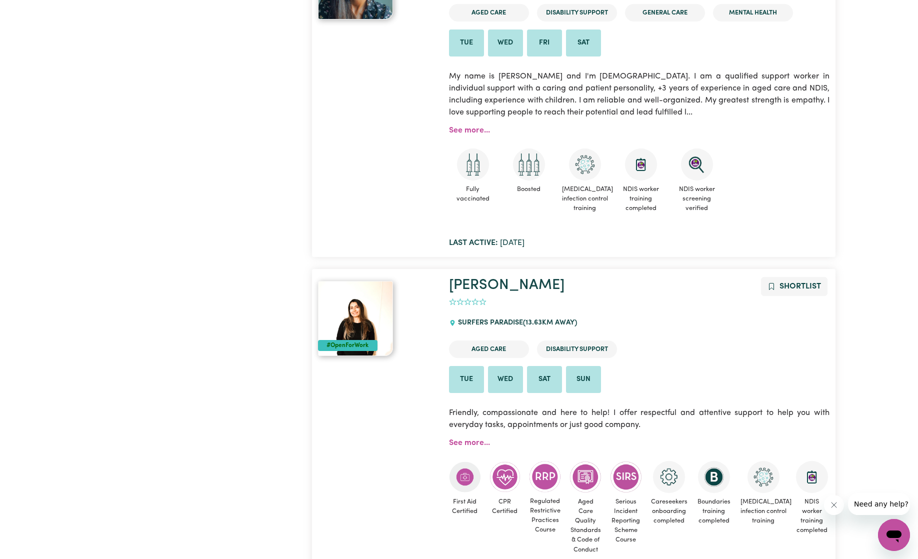
click at [355, 340] on div "#OpenForWork" at bounding box center [348, 345] width 60 height 11
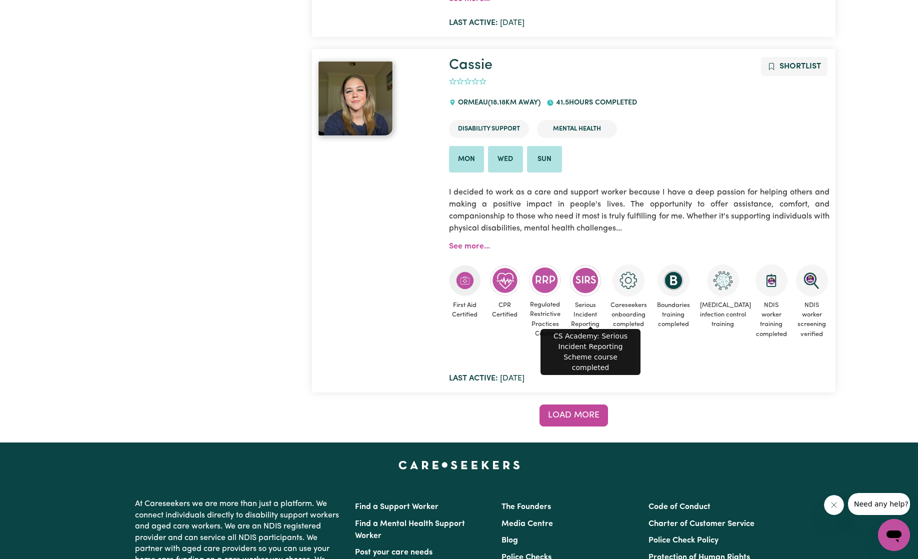
scroll to position [11244, 0]
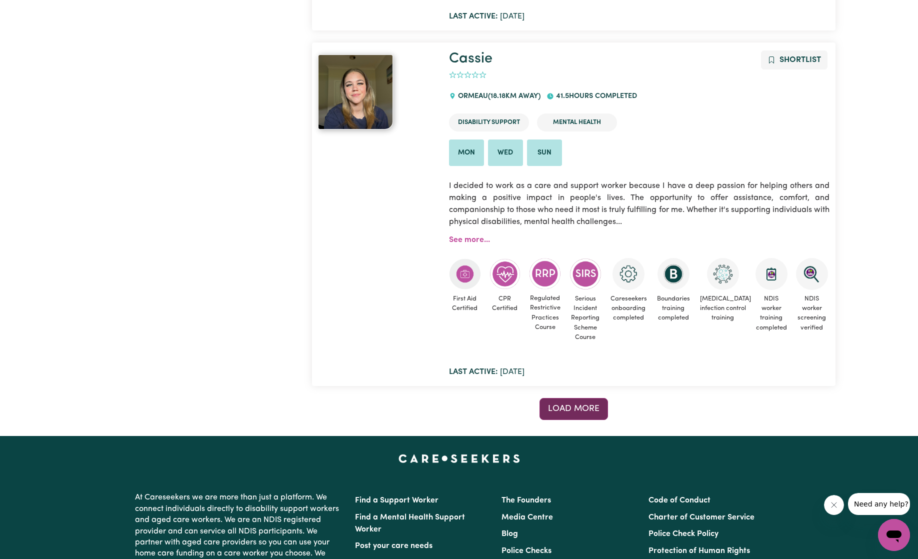
click at [581, 398] on button "Load more" at bounding box center [574, 409] width 69 height 22
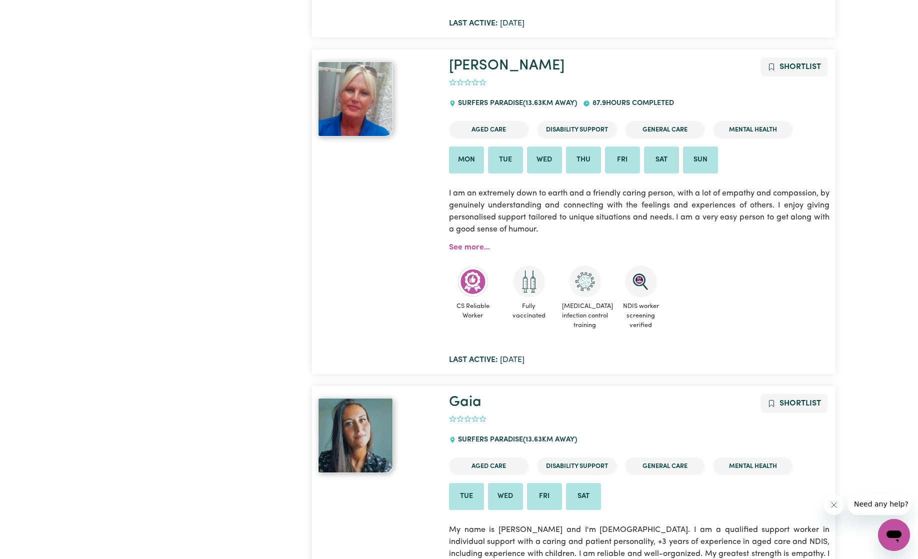
scroll to position [9379, 0]
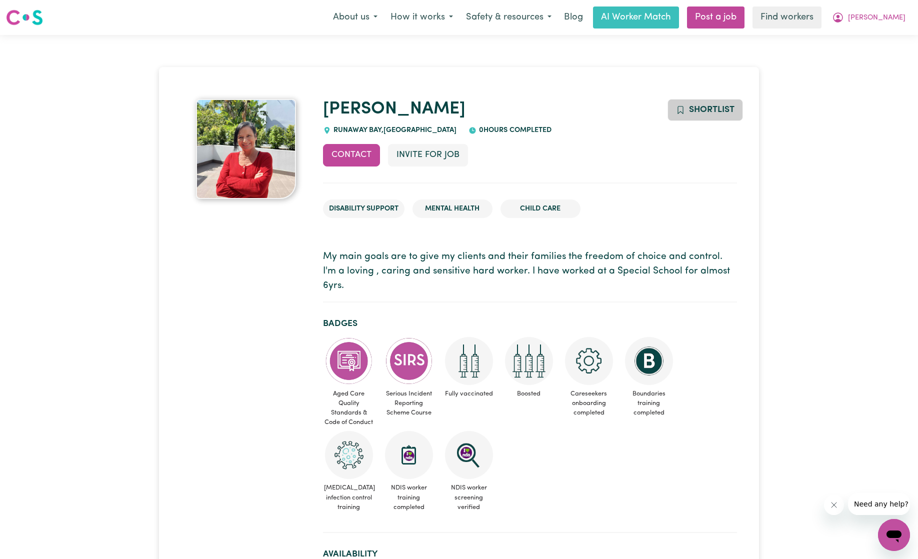
scroll to position [1, 0]
click at [725, 103] on button "Shortlist" at bounding box center [706, 110] width 76 height 22
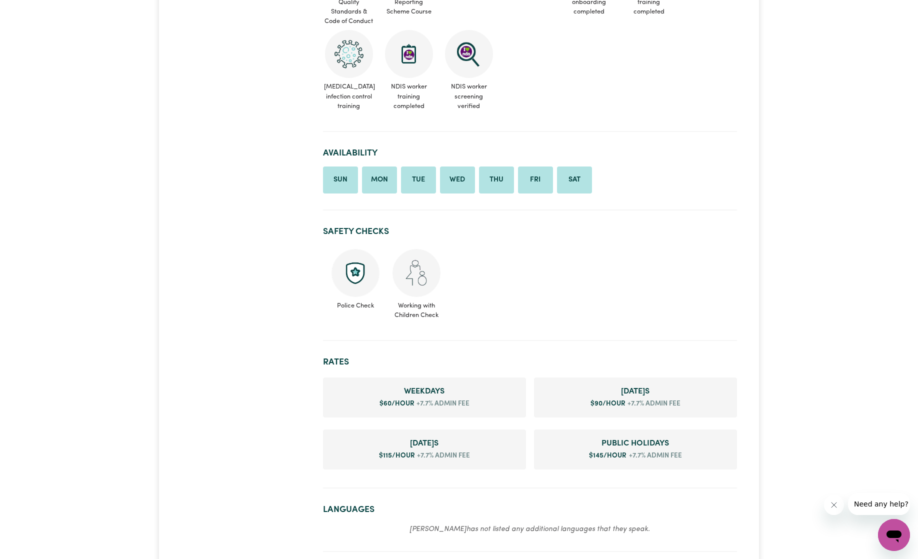
scroll to position [0, 0]
